Goal: Information Seeking & Learning: Learn about a topic

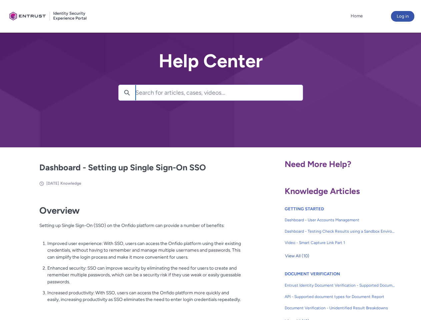
click at [127, 93] on lightning-primitive-icon "button" at bounding box center [127, 92] width 6 height 5
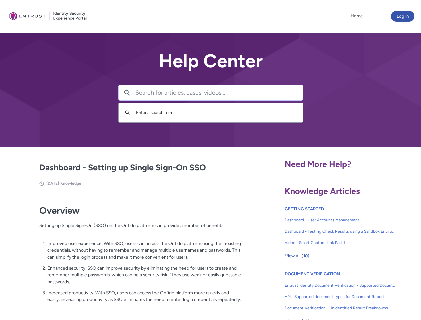
click at [128, 255] on p "Improved user experience: With SSO, users can access the Onfido platform using …" at bounding box center [144, 250] width 194 height 21
click at [297, 256] on span "View All (10)" at bounding box center [297, 256] width 24 height 10
click at [322, 291] on link "API - Supported document types for Document Report" at bounding box center [339, 296] width 111 height 11
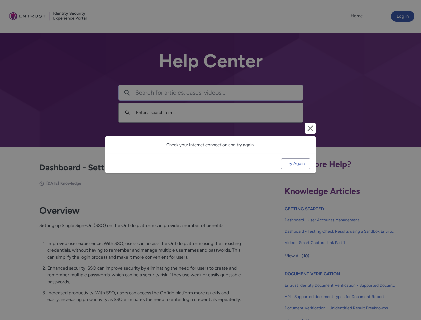
click at [410, 291] on div "Cancel and close Check your Internet connection and try again. Try Again" at bounding box center [210, 160] width 421 height 320
